Goal: Obtain resource: Download file/media

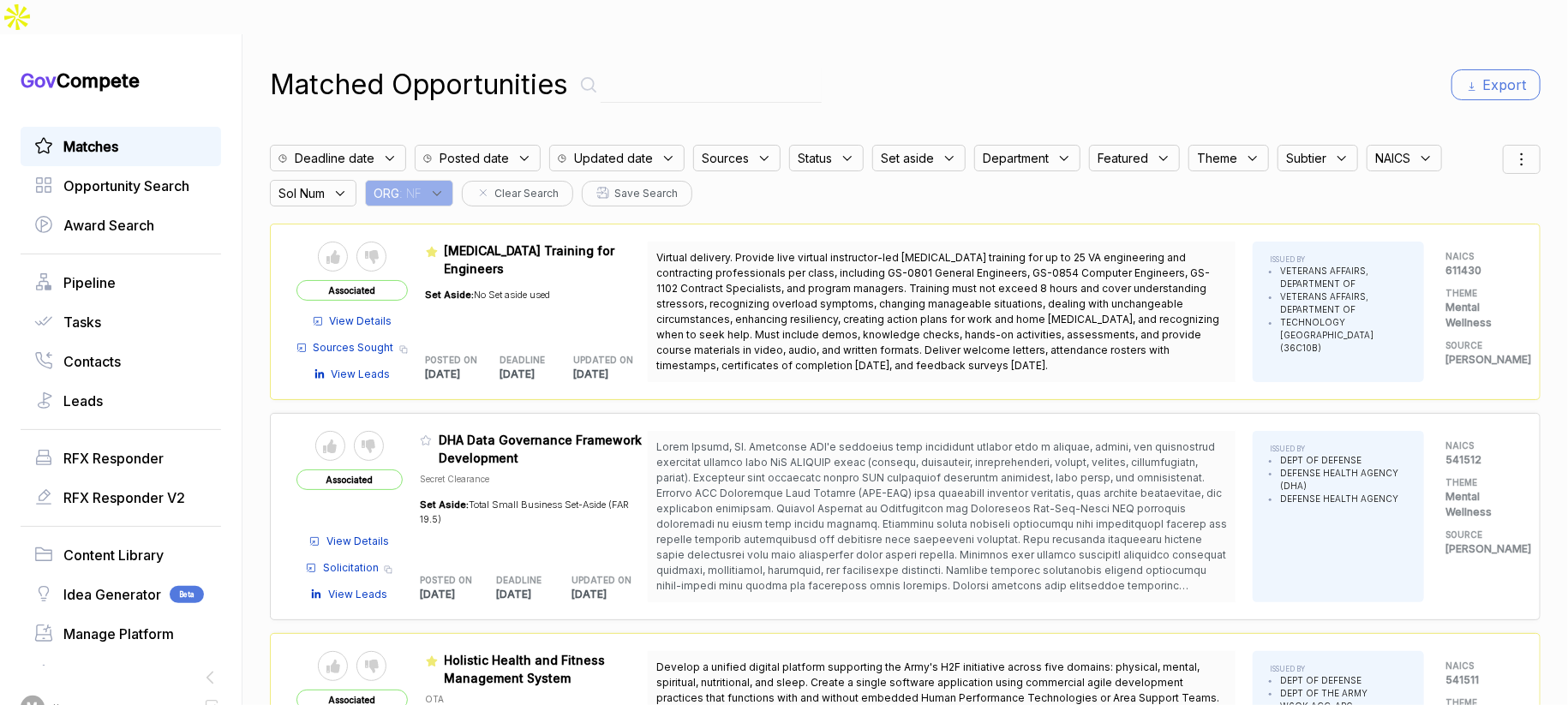
drag, startPoint x: 435, startPoint y: 158, endPoint x: 443, endPoint y: 168, distance: 12.8
click at [435, 180] on div "ORG : NF" at bounding box center [408, 192] width 88 height 26
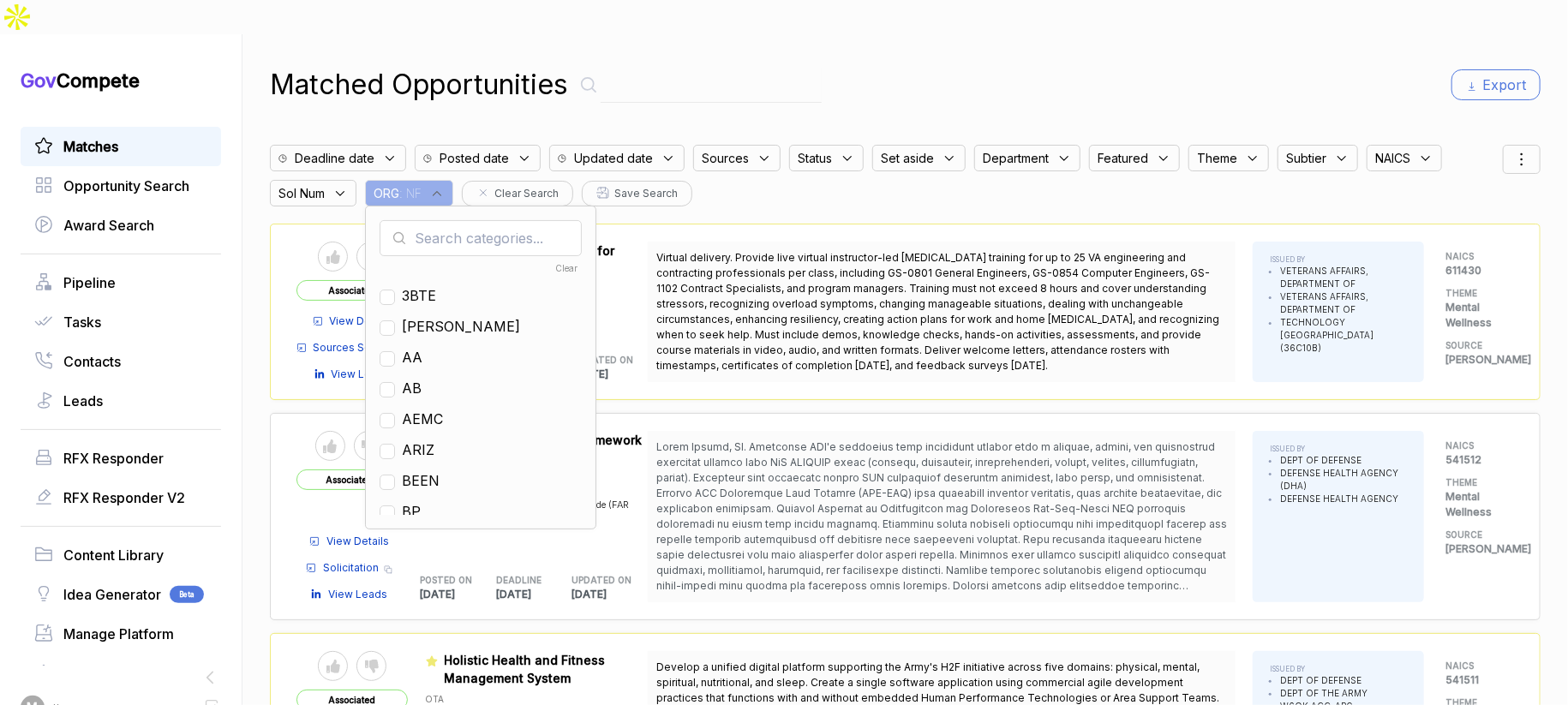
drag, startPoint x: 455, startPoint y: 192, endPoint x: 456, endPoint y: 205, distance: 13.0
click at [455, 220] on input "text" at bounding box center [480, 238] width 202 height 36
click at [422, 378] on span "EN" at bounding box center [411, 388] width 19 height 20
checkbox input "true"
drag, startPoint x: 1011, startPoint y: 59, endPoint x: 1161, endPoint y: 96, distance: 154.5
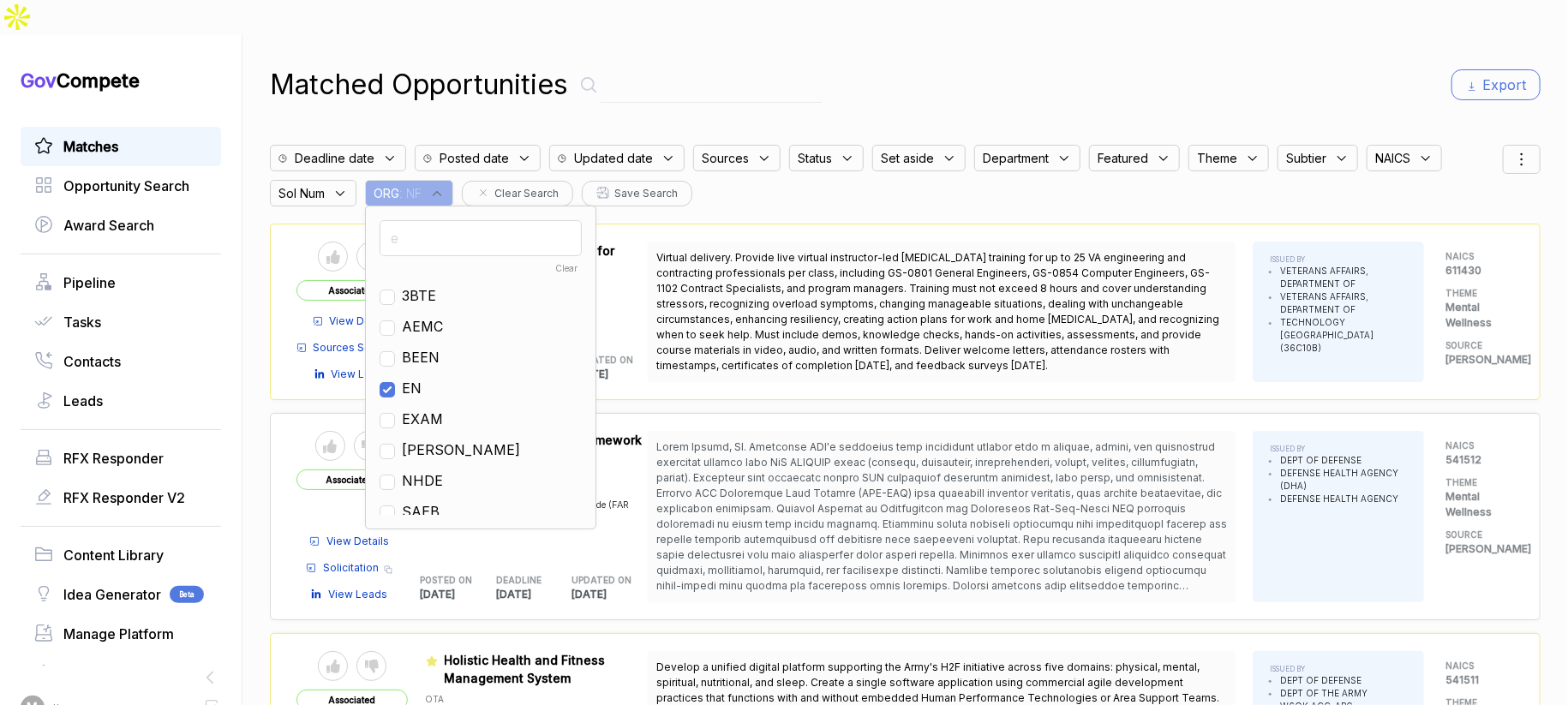
click at [1012, 64] on div "Matched Opportunities Export" at bounding box center [905, 84] width 1271 height 42
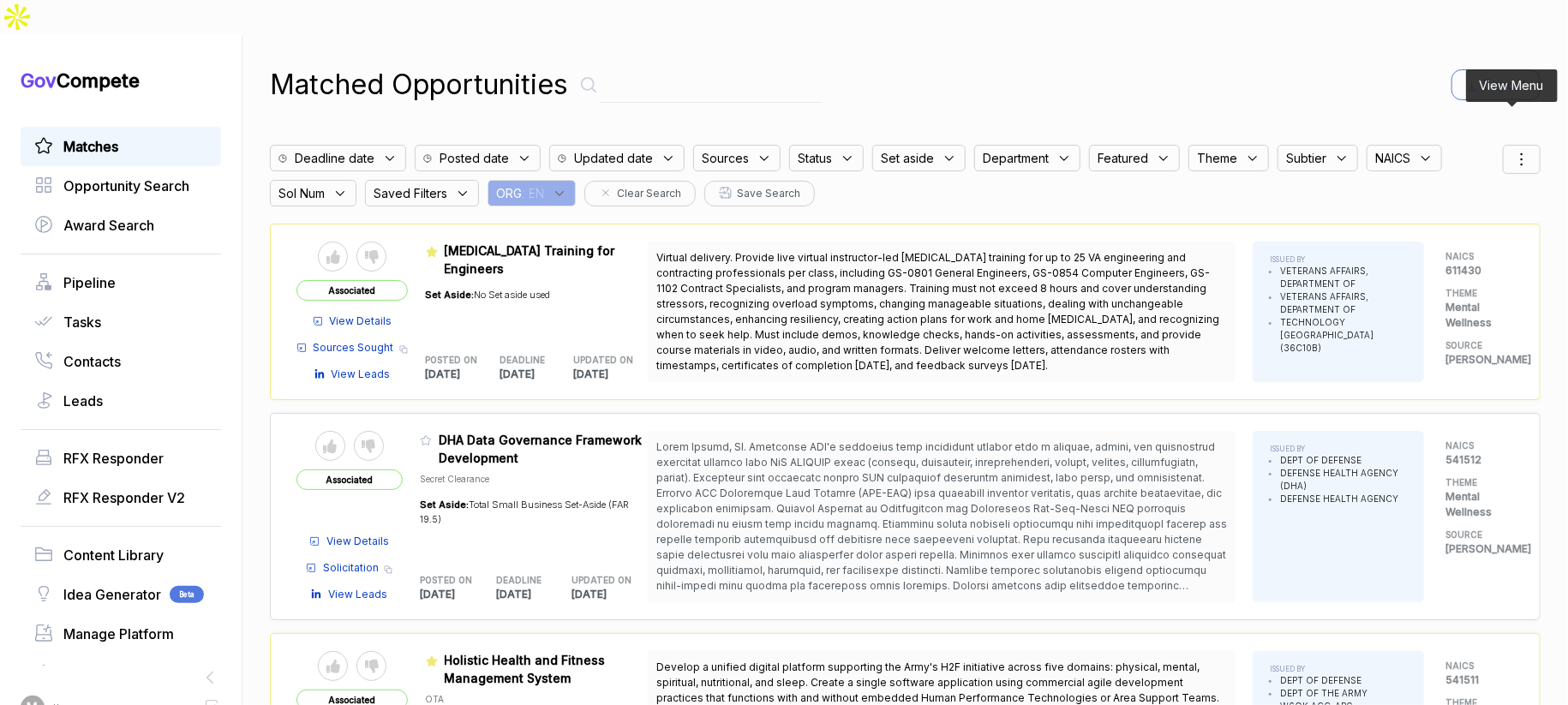
click at [1513, 149] on icon at bounding box center [1521, 159] width 20 height 20
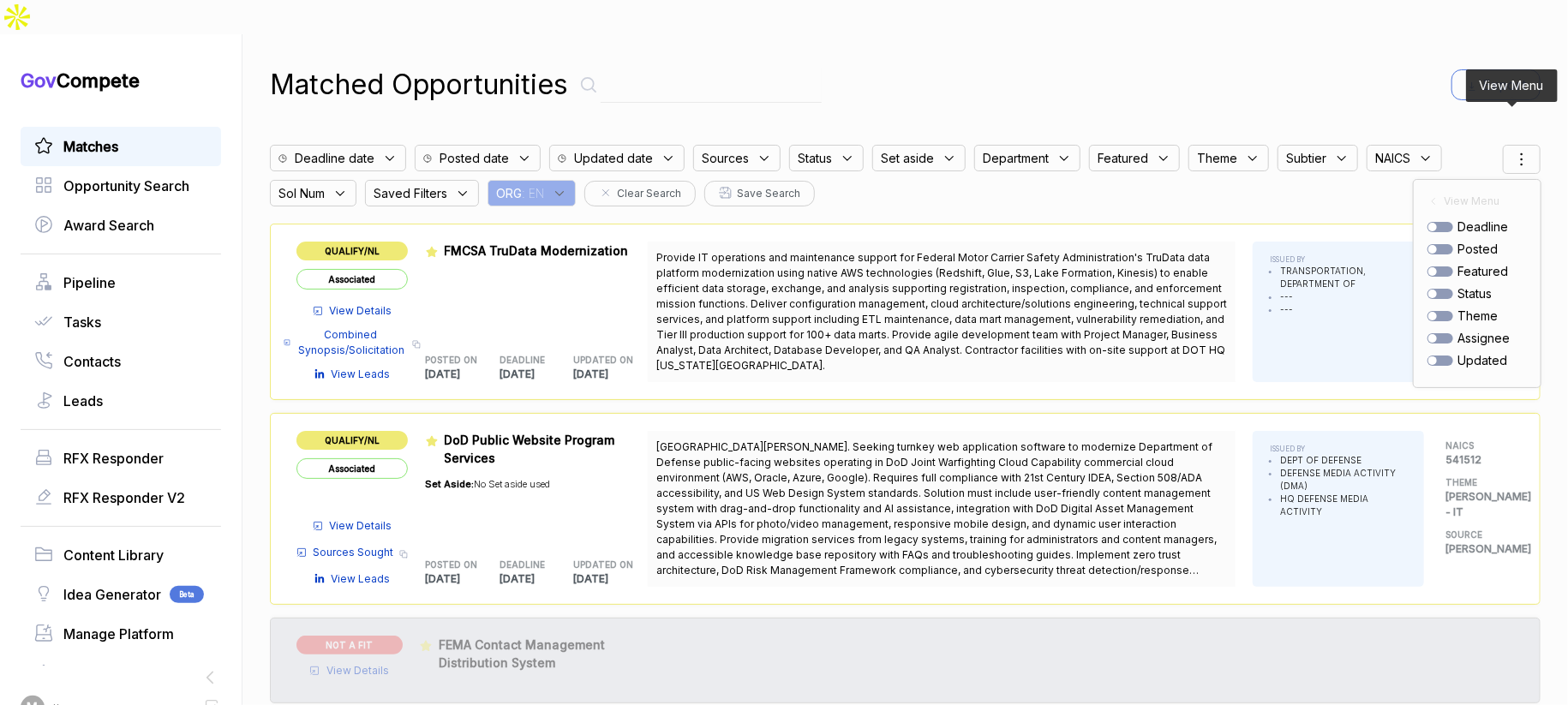
click at [1429, 244] on div at bounding box center [1440, 249] width 26 height 11
checkbox input "true"
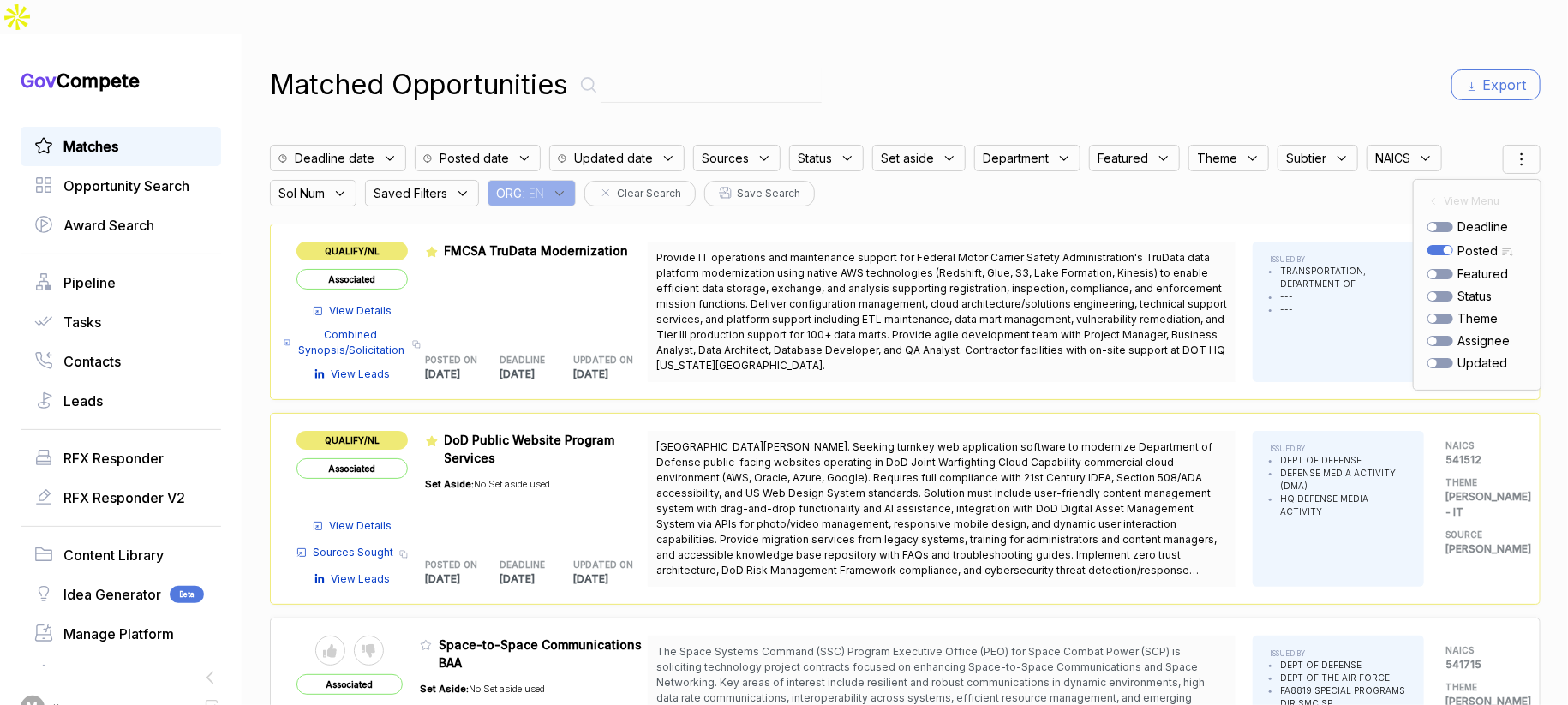
click at [1271, 64] on div "Matched Opportunities Export" at bounding box center [905, 84] width 1271 height 42
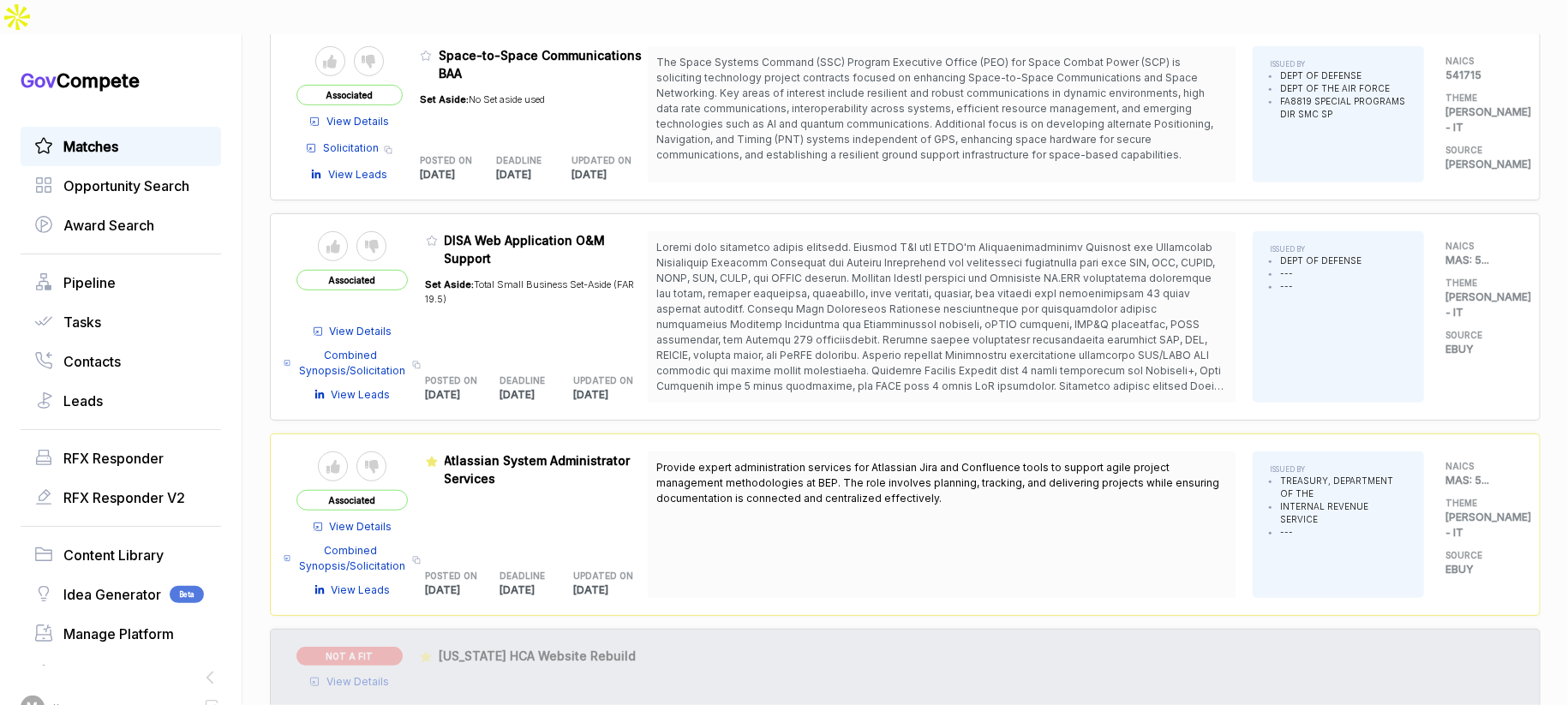
scroll to position [602, 0]
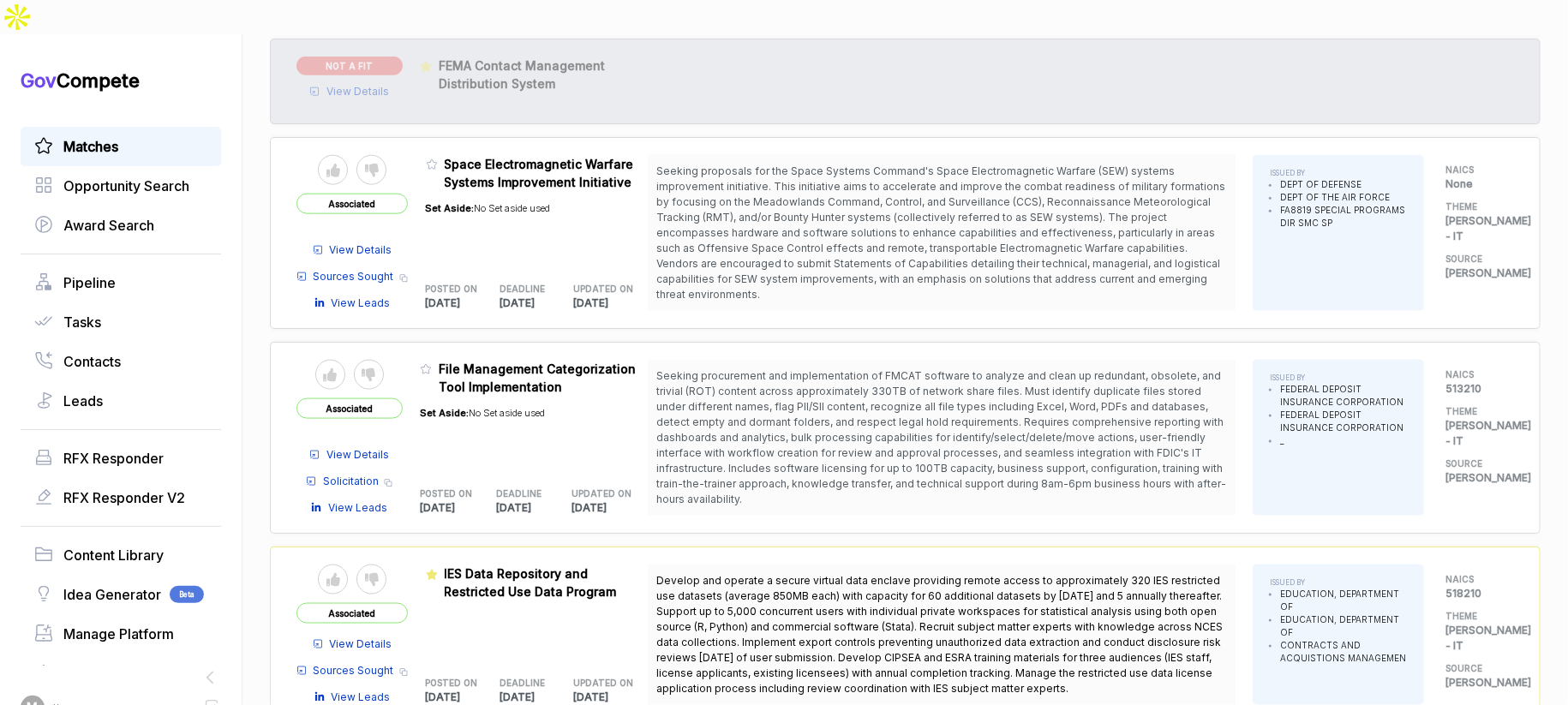
scroll to position [1288, 0]
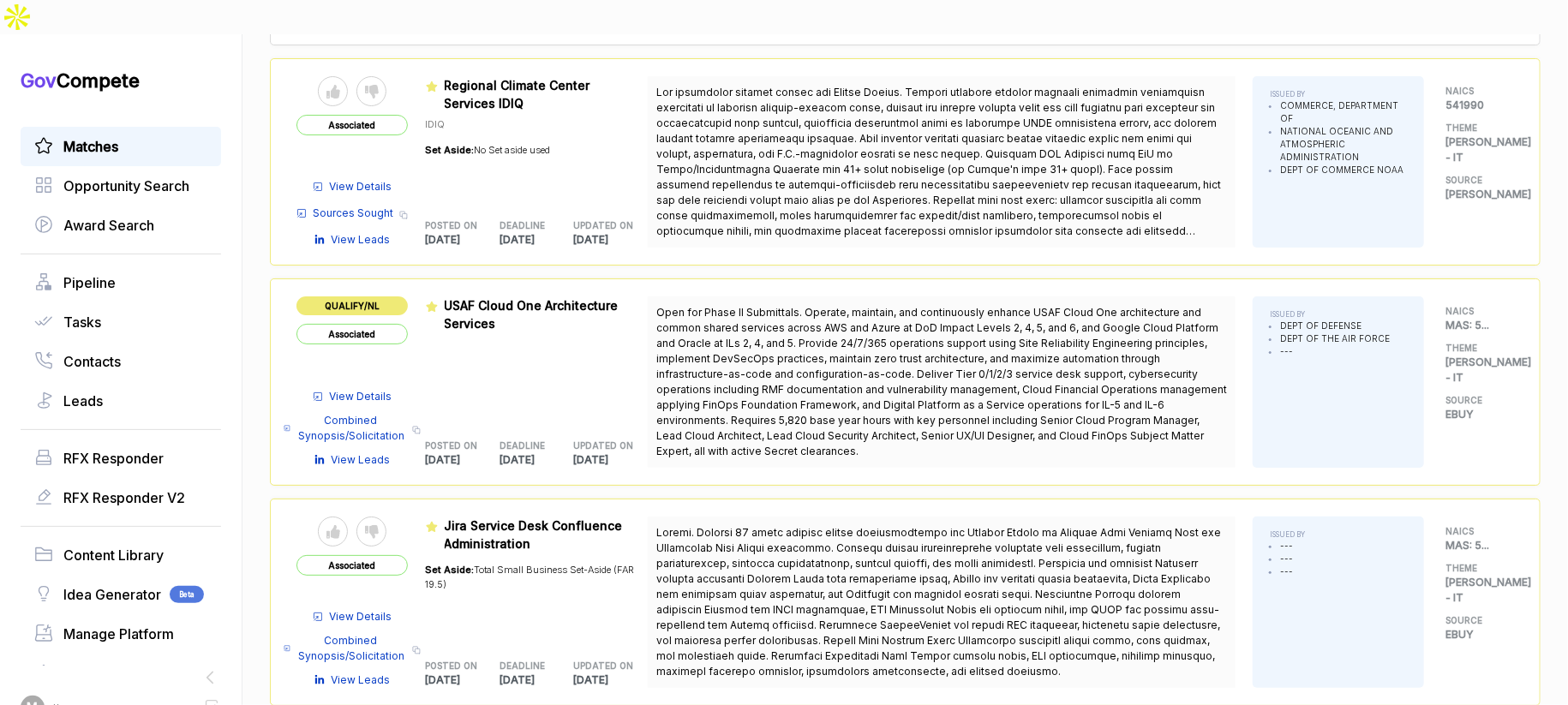
scroll to position [4638, 0]
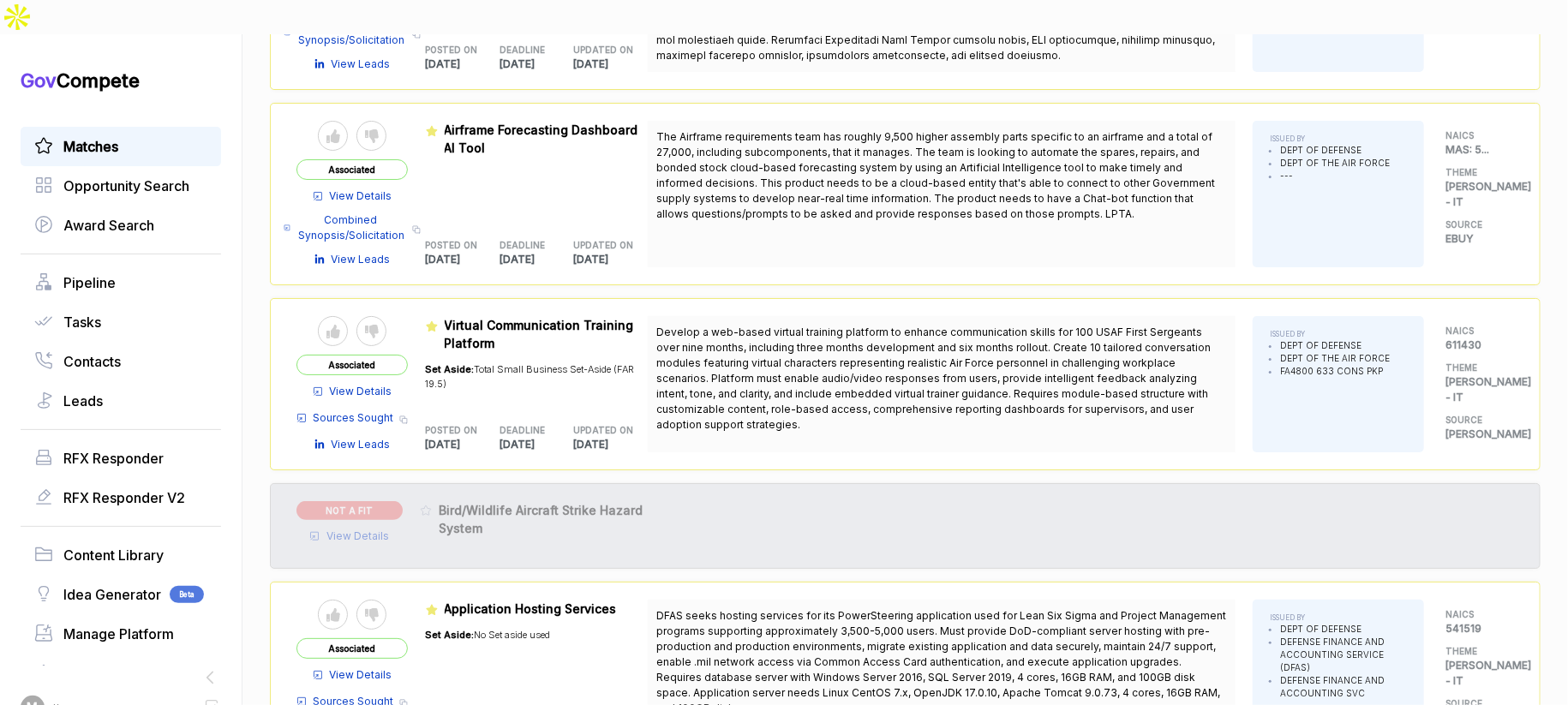
scroll to position [4639, 0]
